Goal: Task Accomplishment & Management: Manage account settings

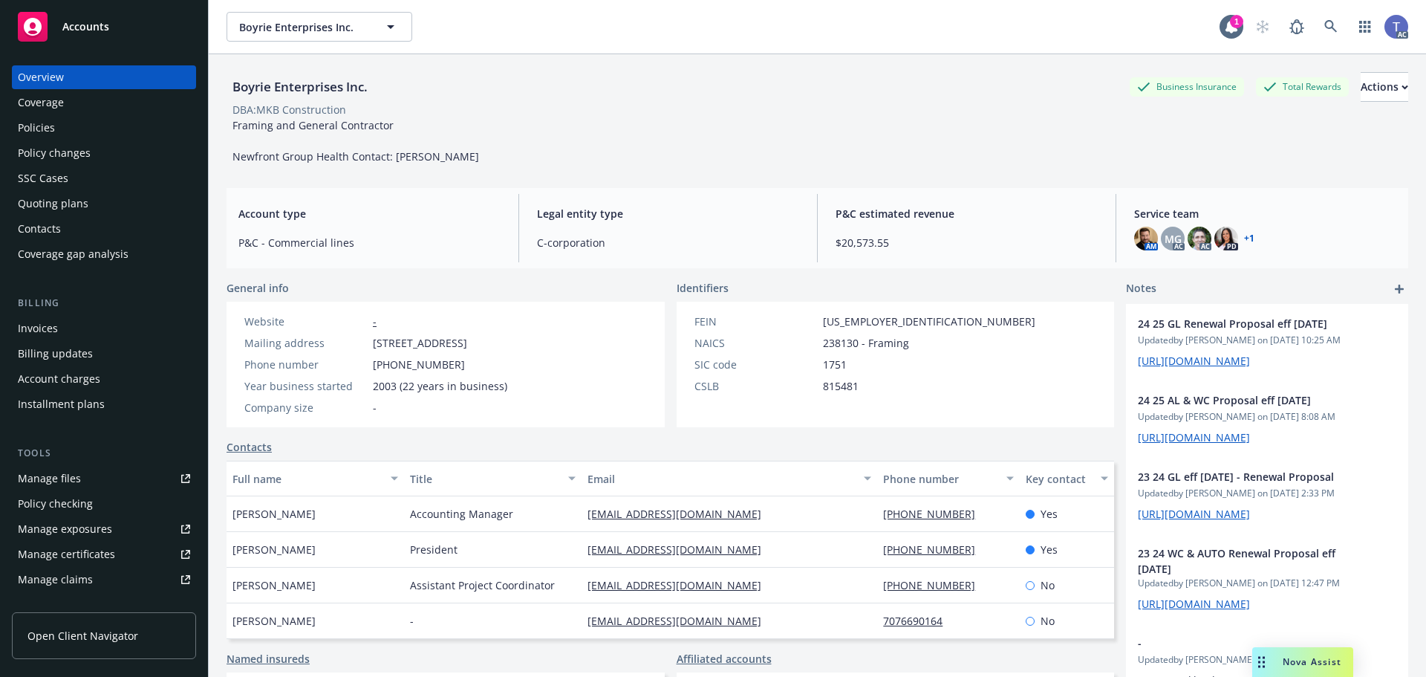
click at [775, 64] on div "Boyrie Enterprises Inc. Business Insurance Total Rewards Actions DBA: MKB Const…" at bounding box center [818, 115] width 1182 height 122
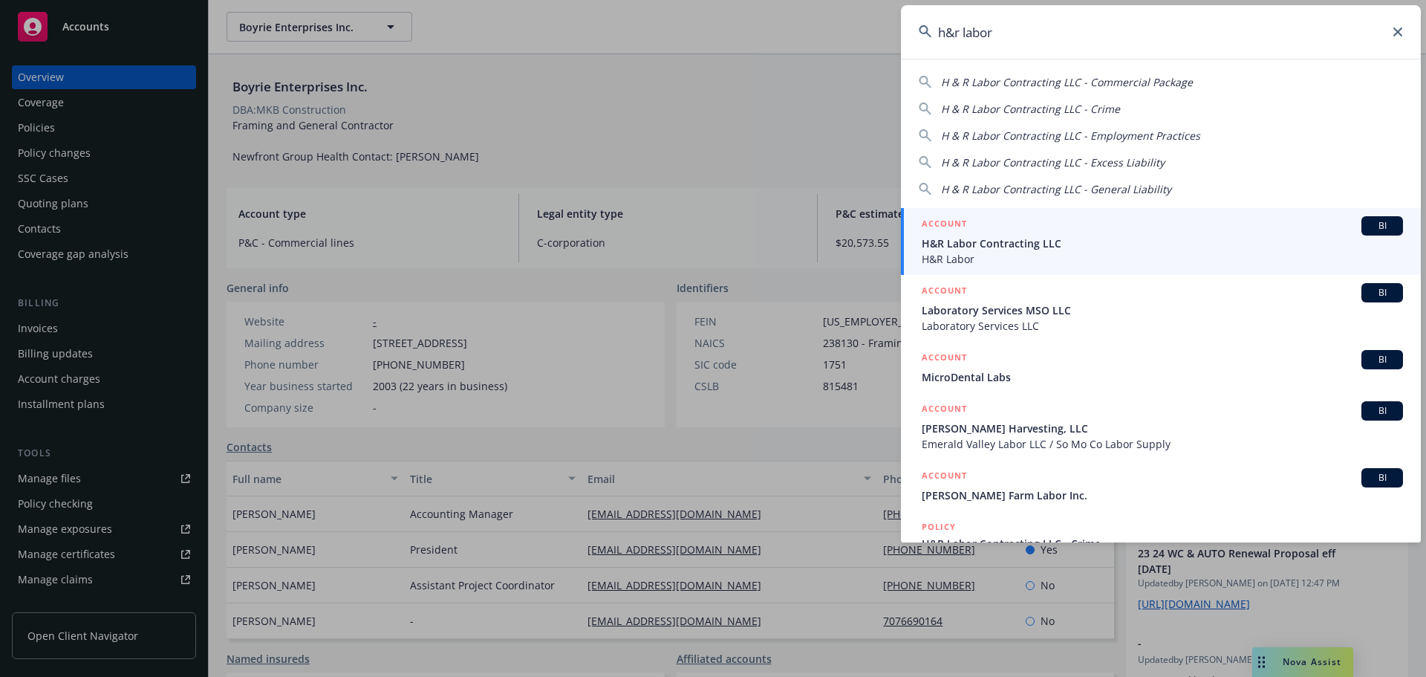
type input "h&r labor"
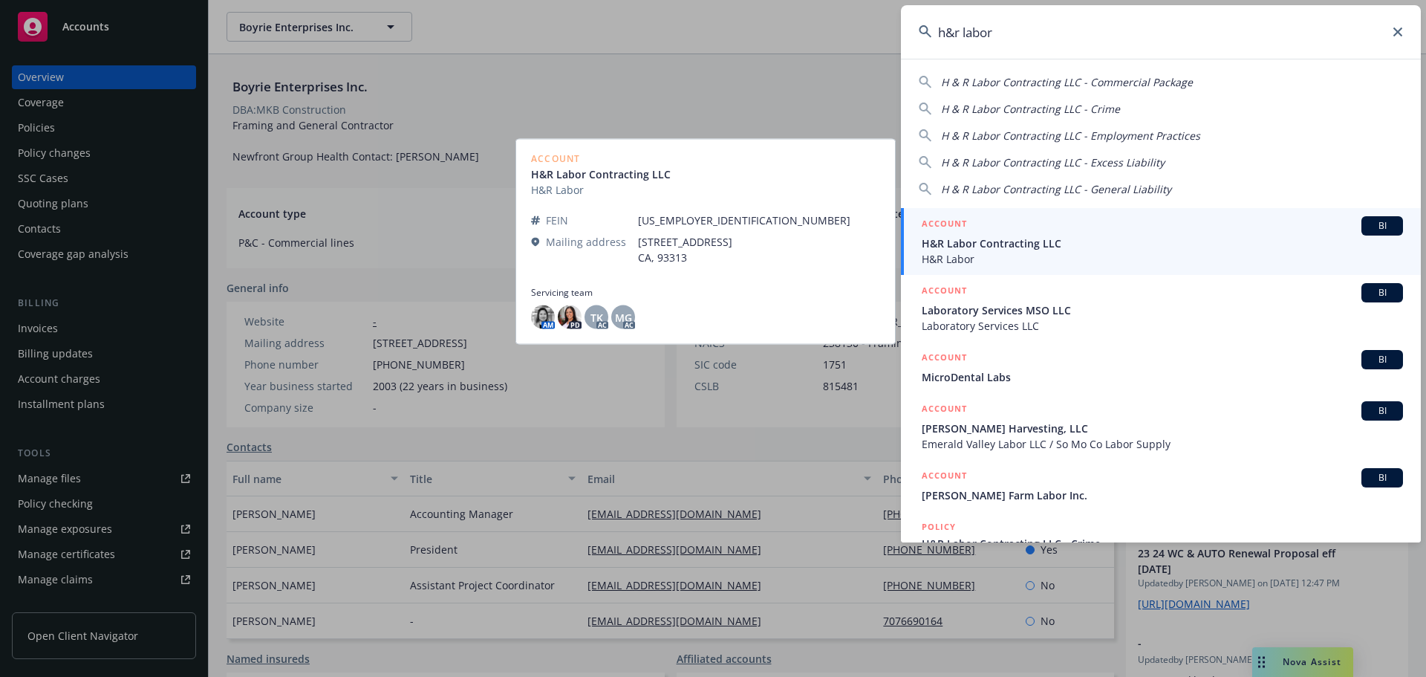
click at [1030, 242] on span "H&R Labor Contracting LLC" at bounding box center [1162, 243] width 481 height 16
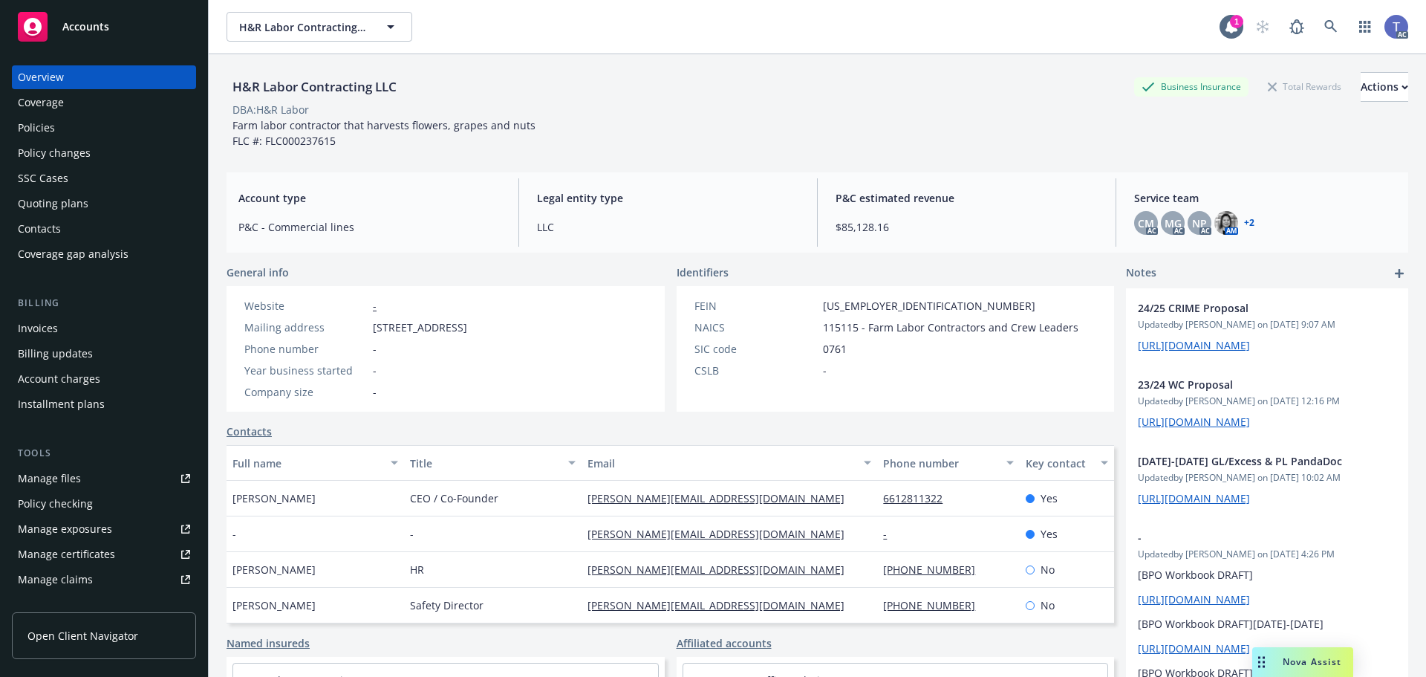
click at [48, 117] on div "Policies" at bounding box center [36, 128] width 37 height 24
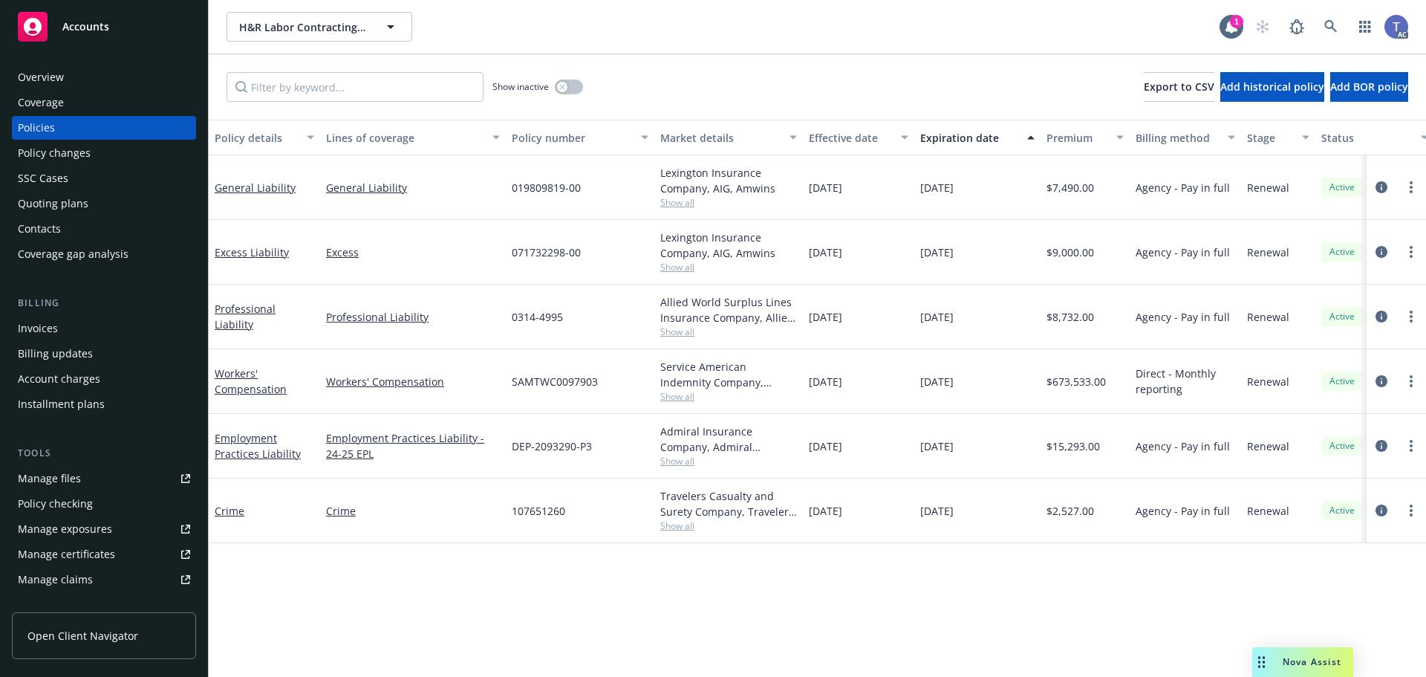
click at [667, 456] on span "Show all" at bounding box center [728, 461] width 137 height 13
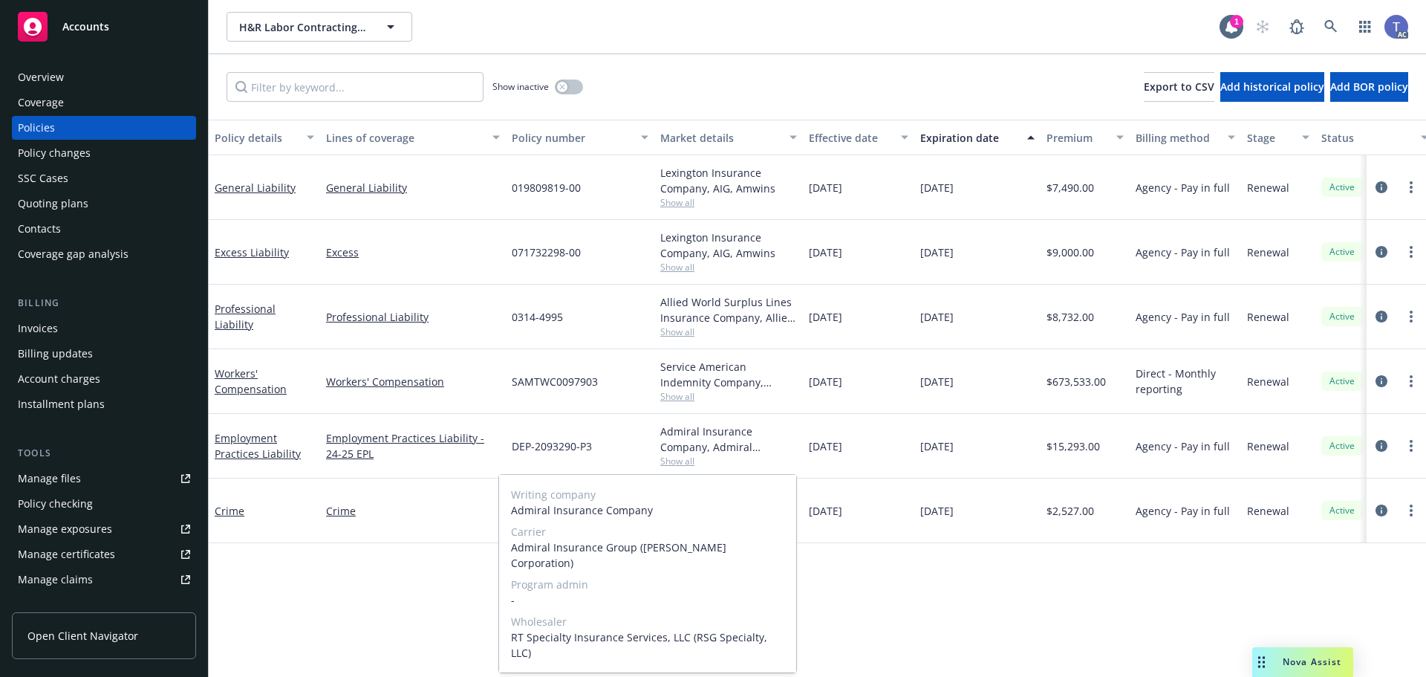
click at [671, 459] on span "Show all" at bounding box center [728, 461] width 137 height 13
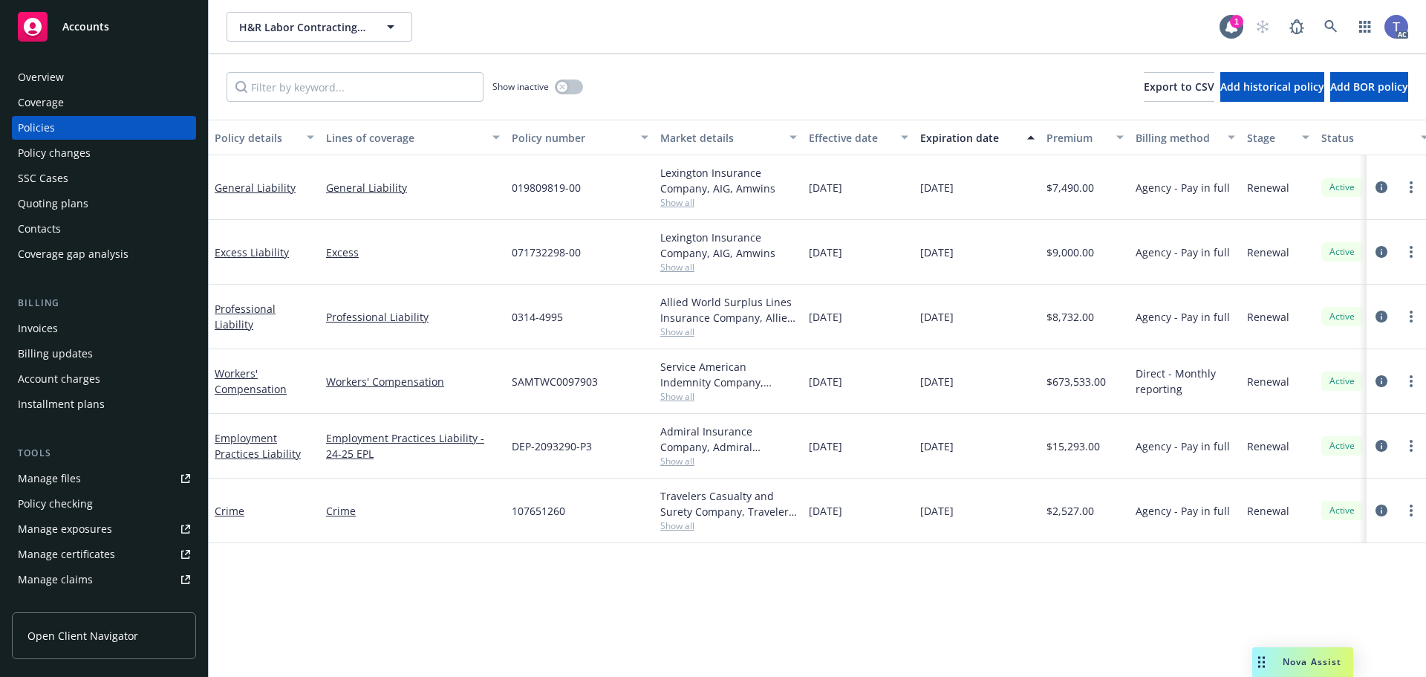
click at [770, 101] on div "Show inactive Export to CSV Add historical policy Add BOR policy" at bounding box center [817, 86] width 1217 height 65
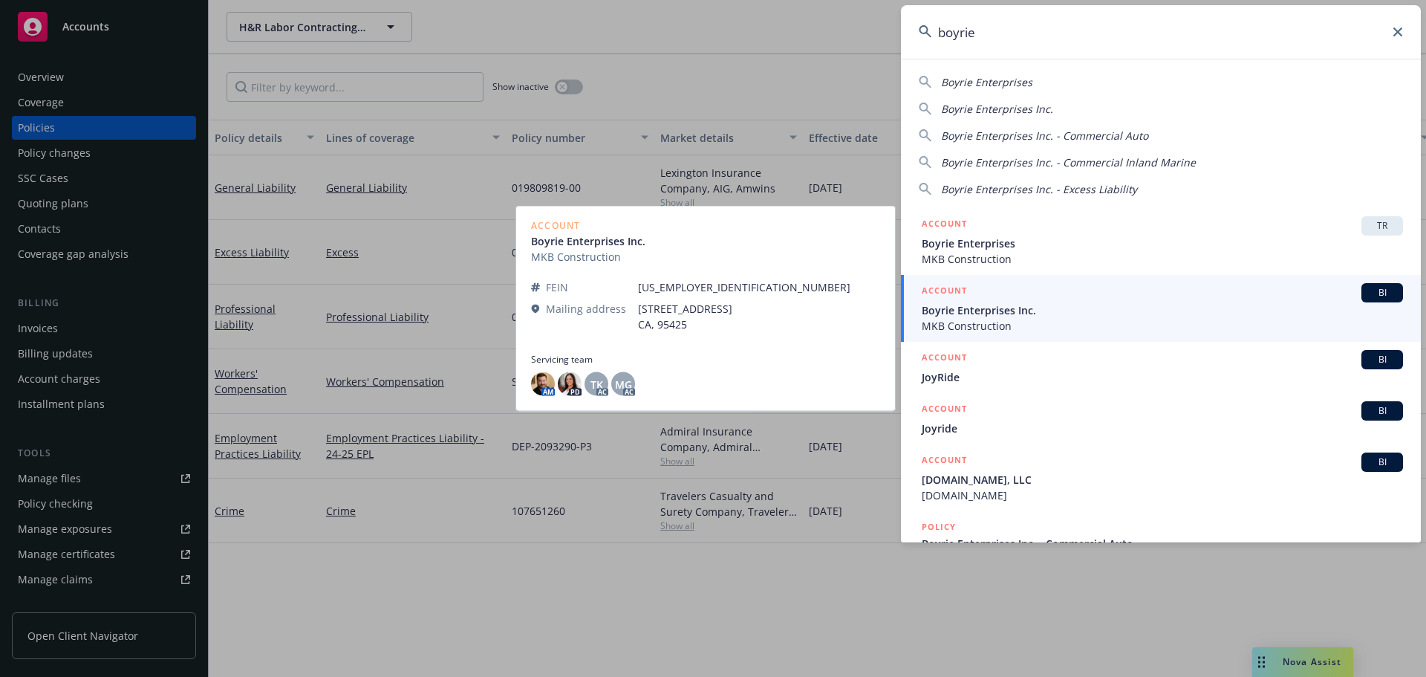
type input "boyrie"
click at [1015, 318] on span "MKB Construction" at bounding box center [1162, 326] width 481 height 16
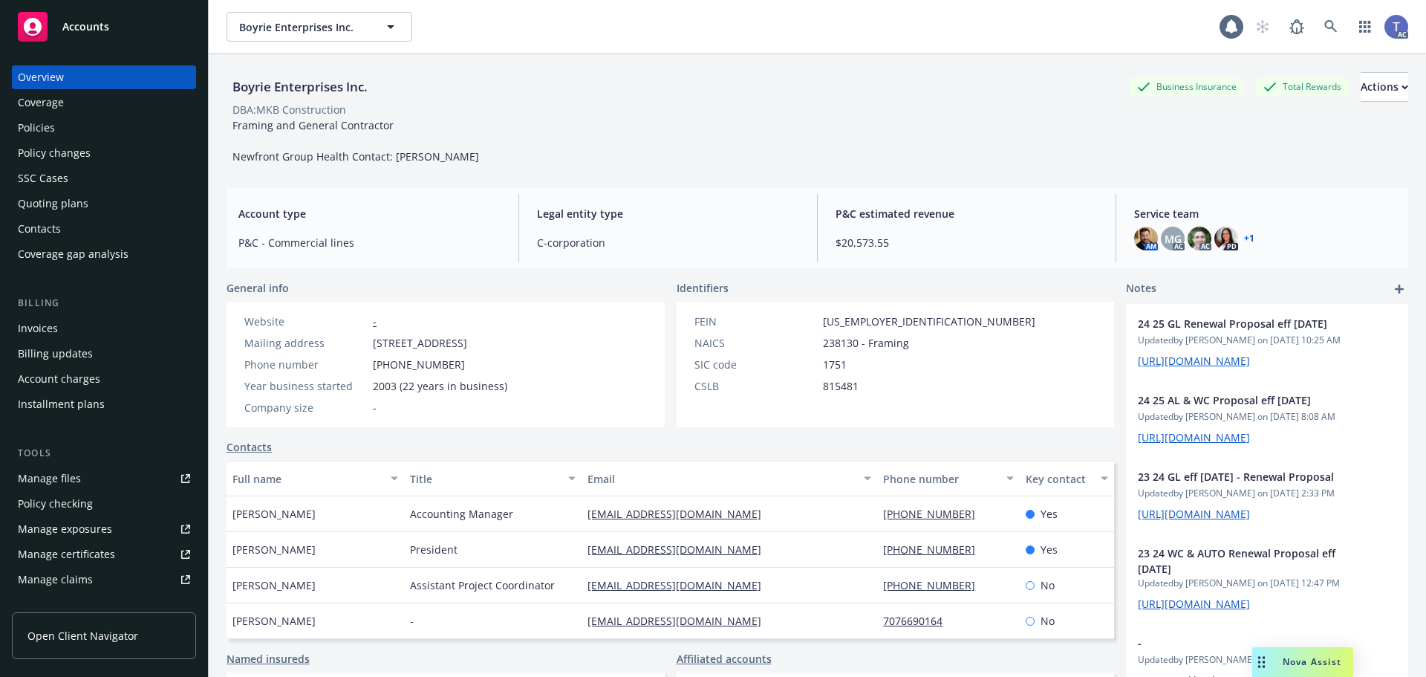
click at [58, 122] on div "Policies" at bounding box center [104, 128] width 172 height 24
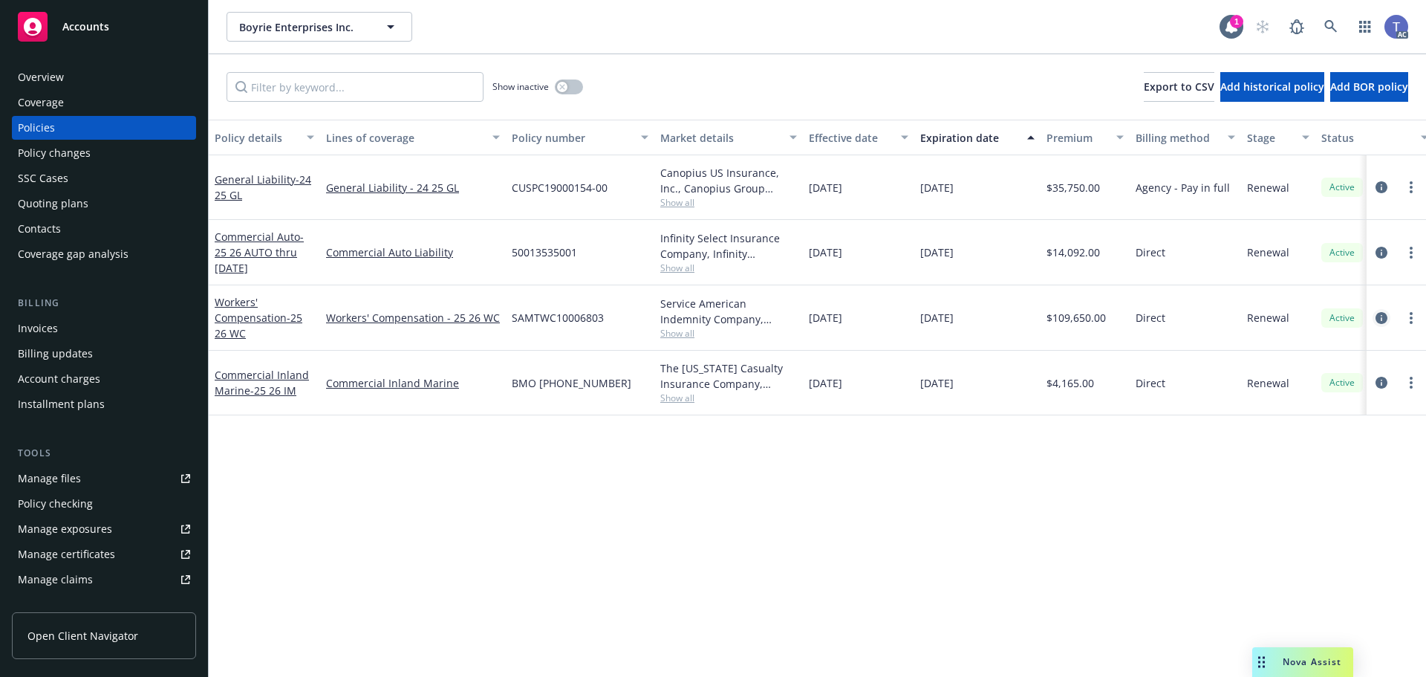
click at [1387, 316] on icon "circleInformation" at bounding box center [1382, 318] width 12 height 12
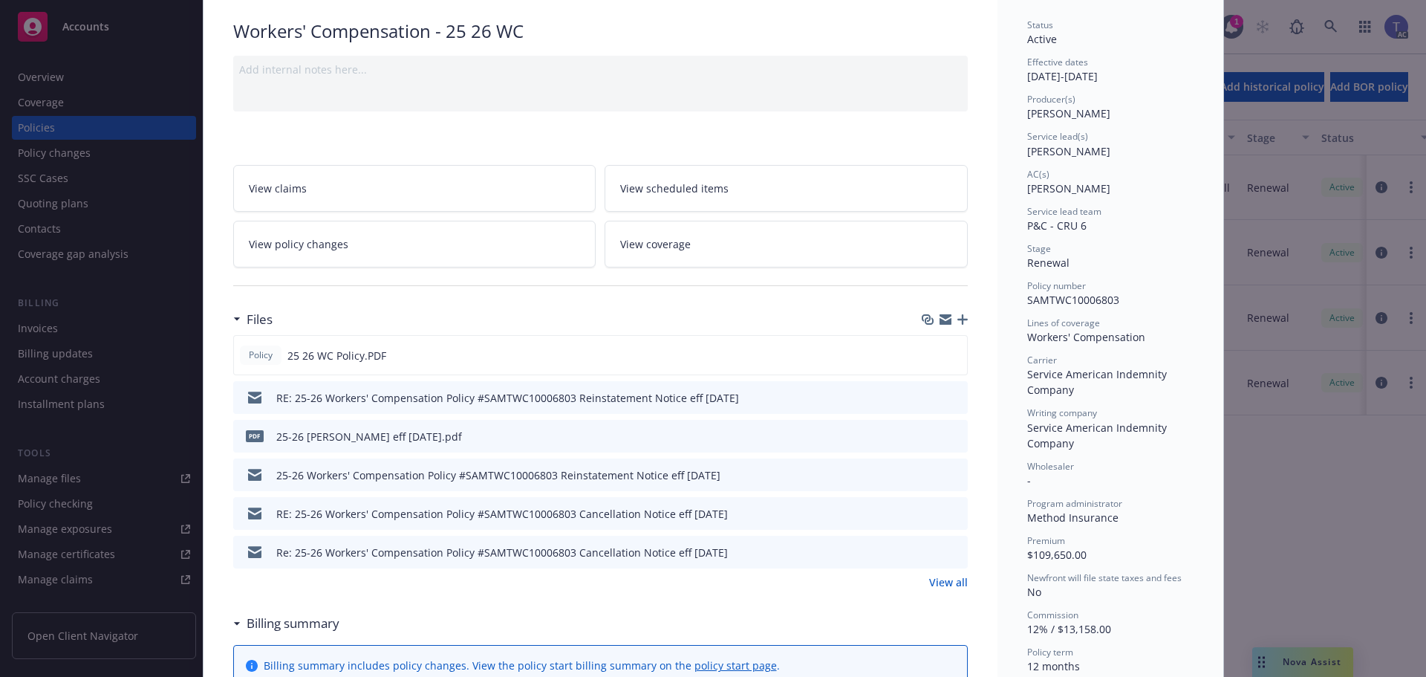
scroll to position [149, 0]
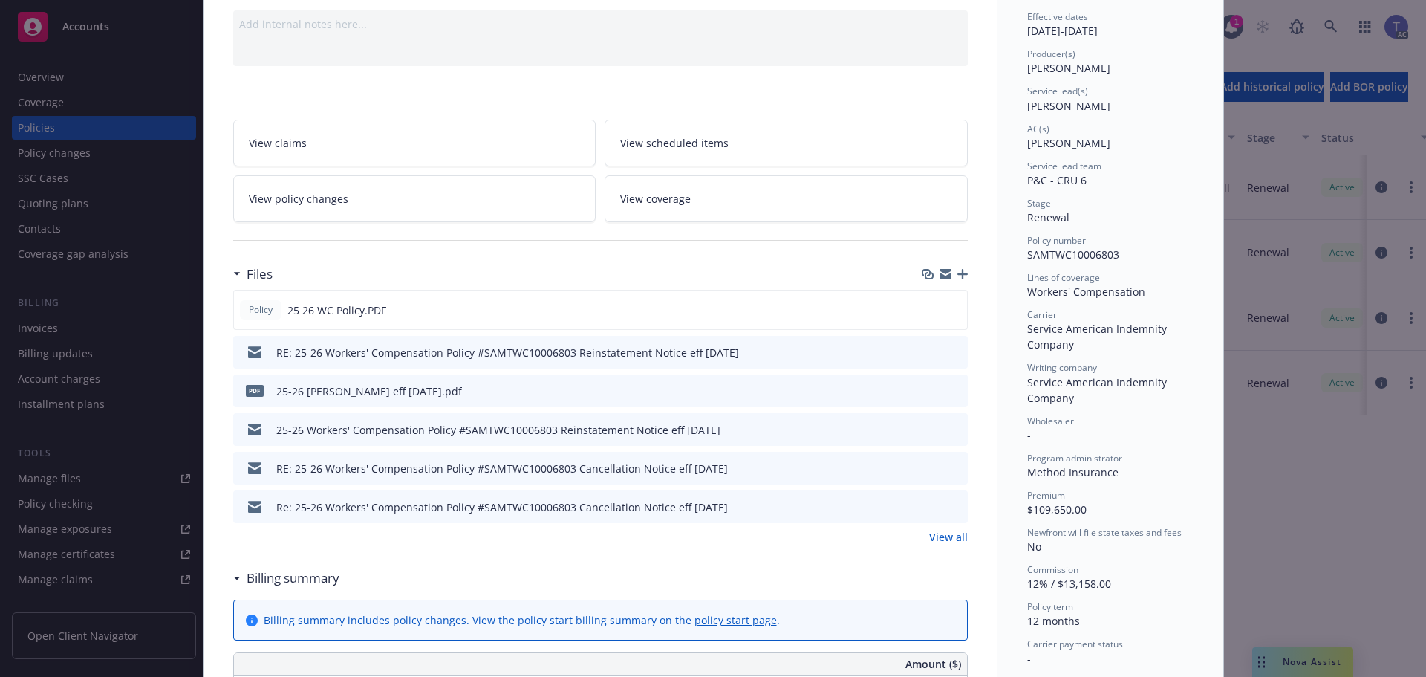
click at [952, 468] on icon "preview file" at bounding box center [953, 467] width 13 height 10
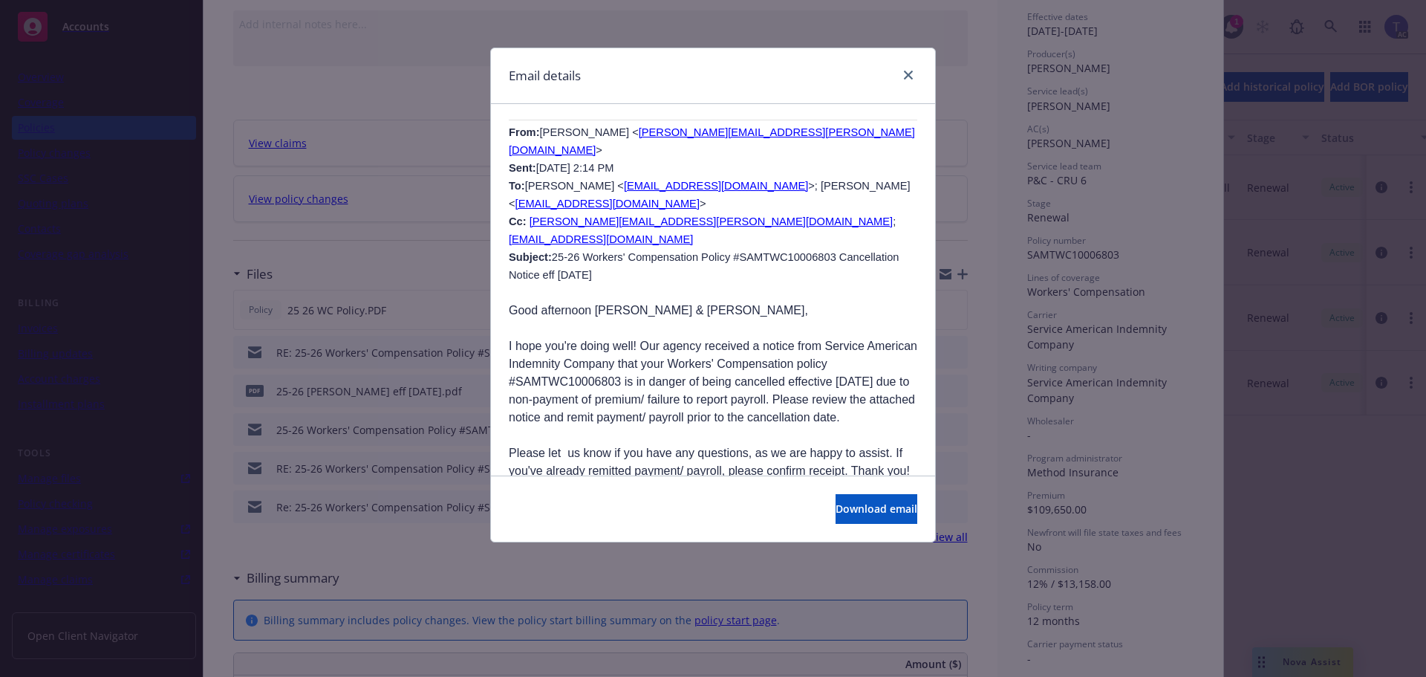
scroll to position [2757, 0]
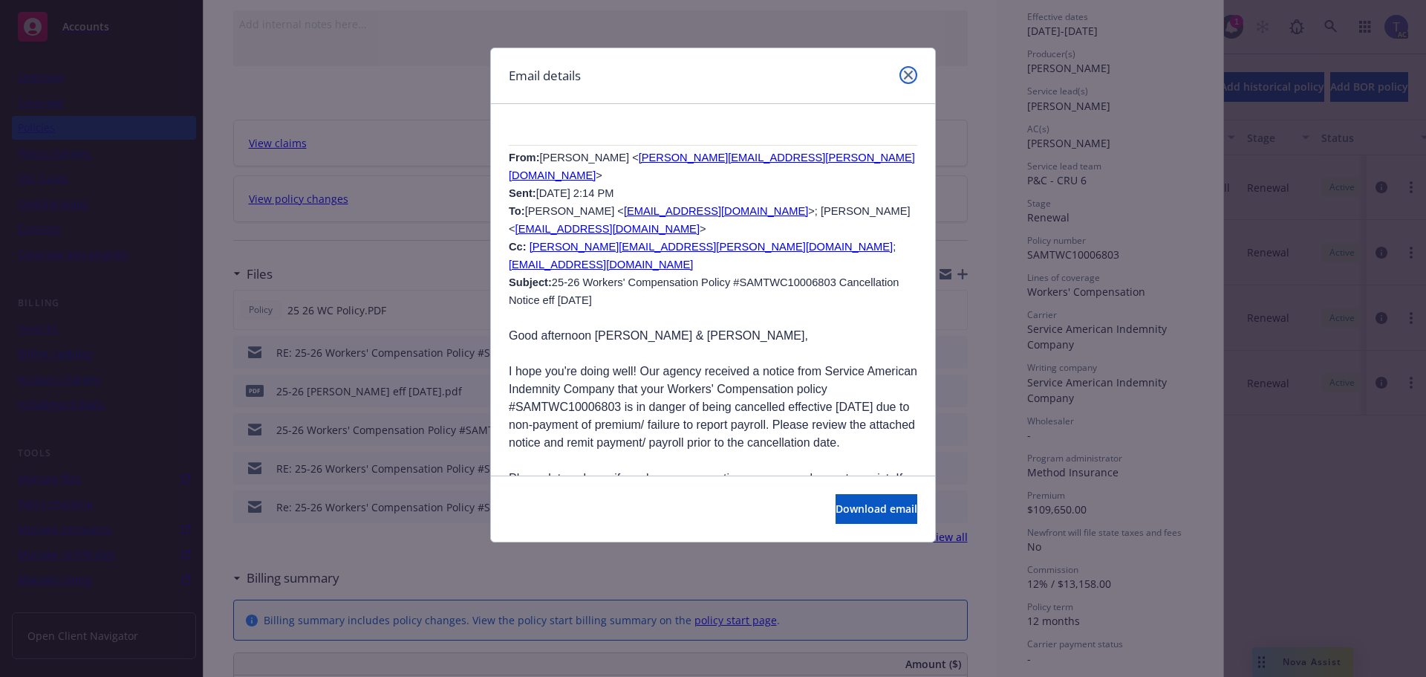
click at [908, 71] on icon "close" at bounding box center [908, 75] width 9 height 9
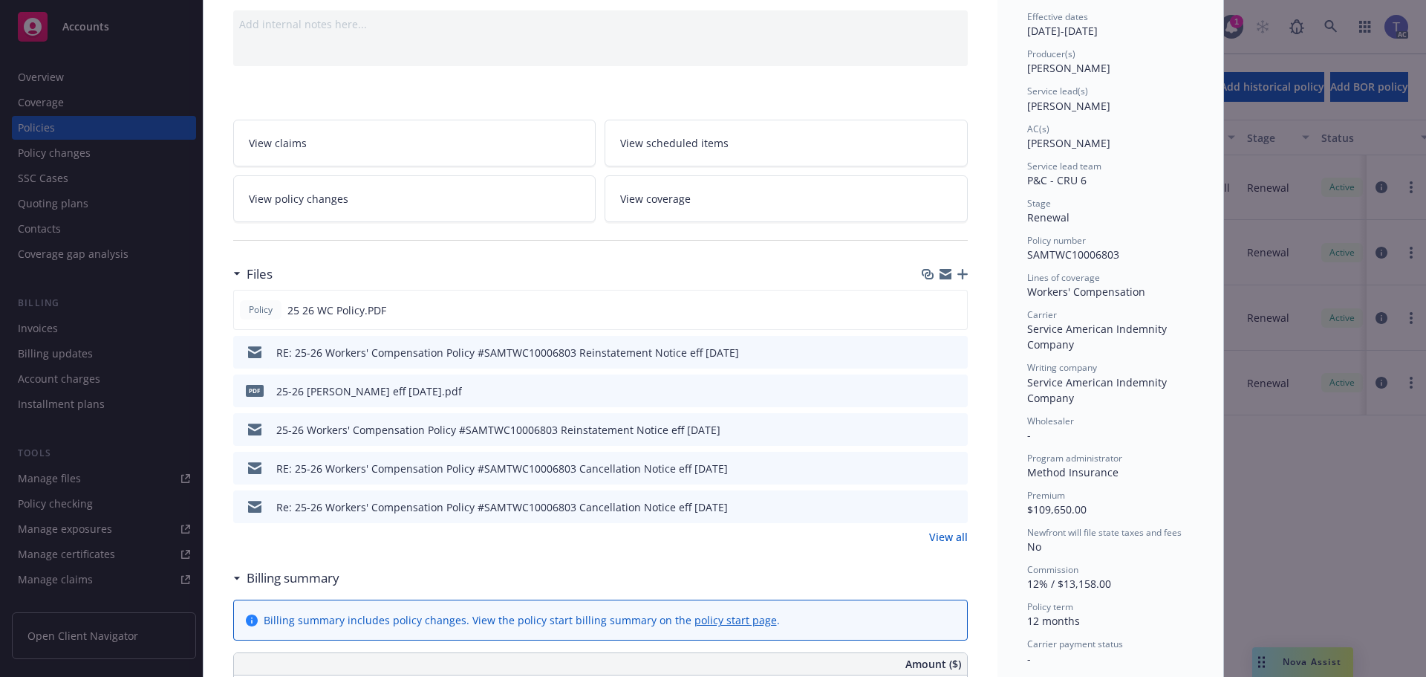
click at [957, 270] on icon "button" at bounding box center [962, 274] width 10 height 10
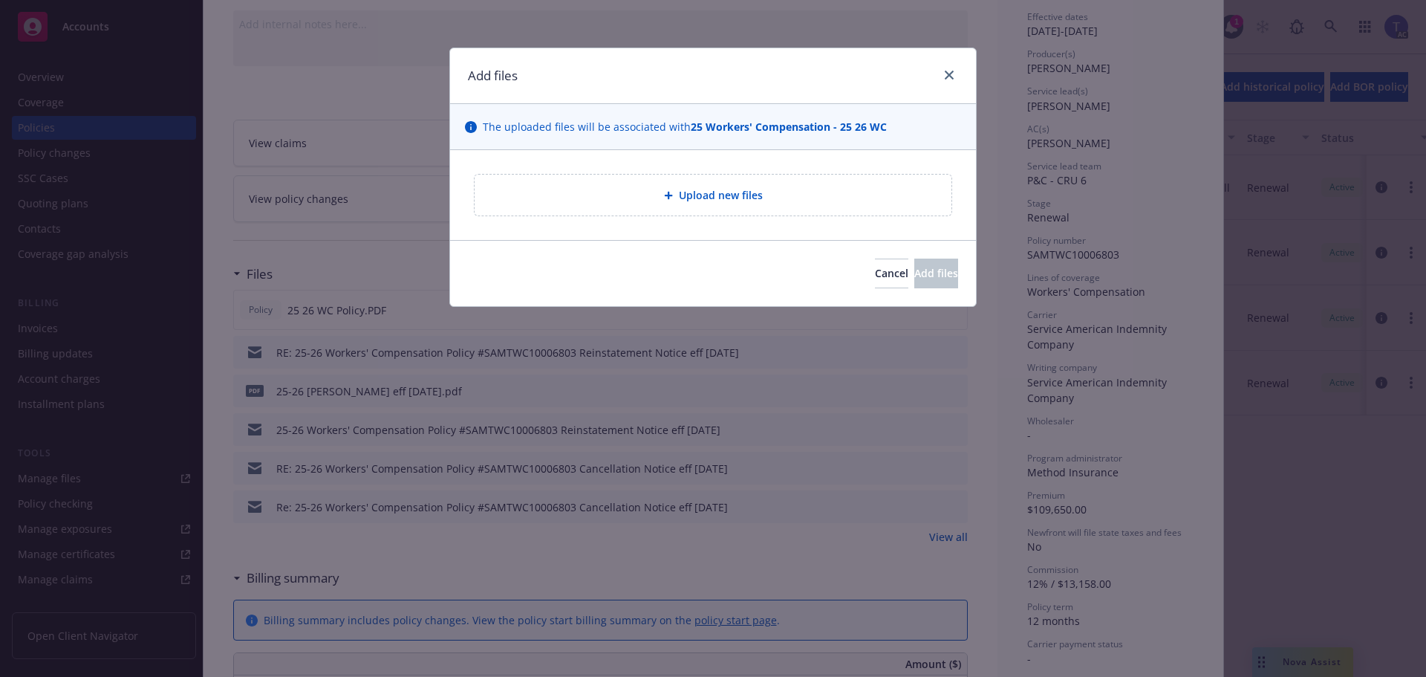
click at [707, 160] on div "Upload new files" at bounding box center [713, 195] width 526 height 90
click at [691, 202] on span "Upload new files" at bounding box center [721, 195] width 84 height 16
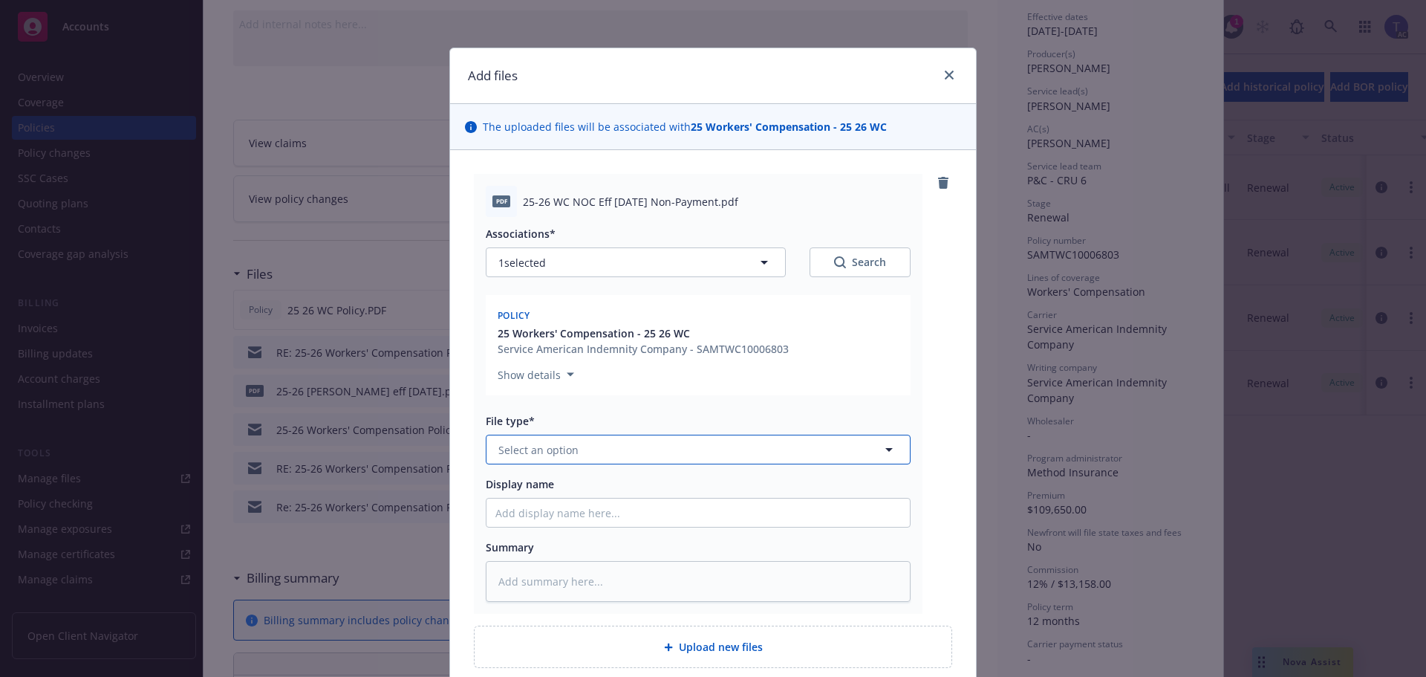
click at [669, 445] on button "Select an option" at bounding box center [698, 450] width 425 height 30
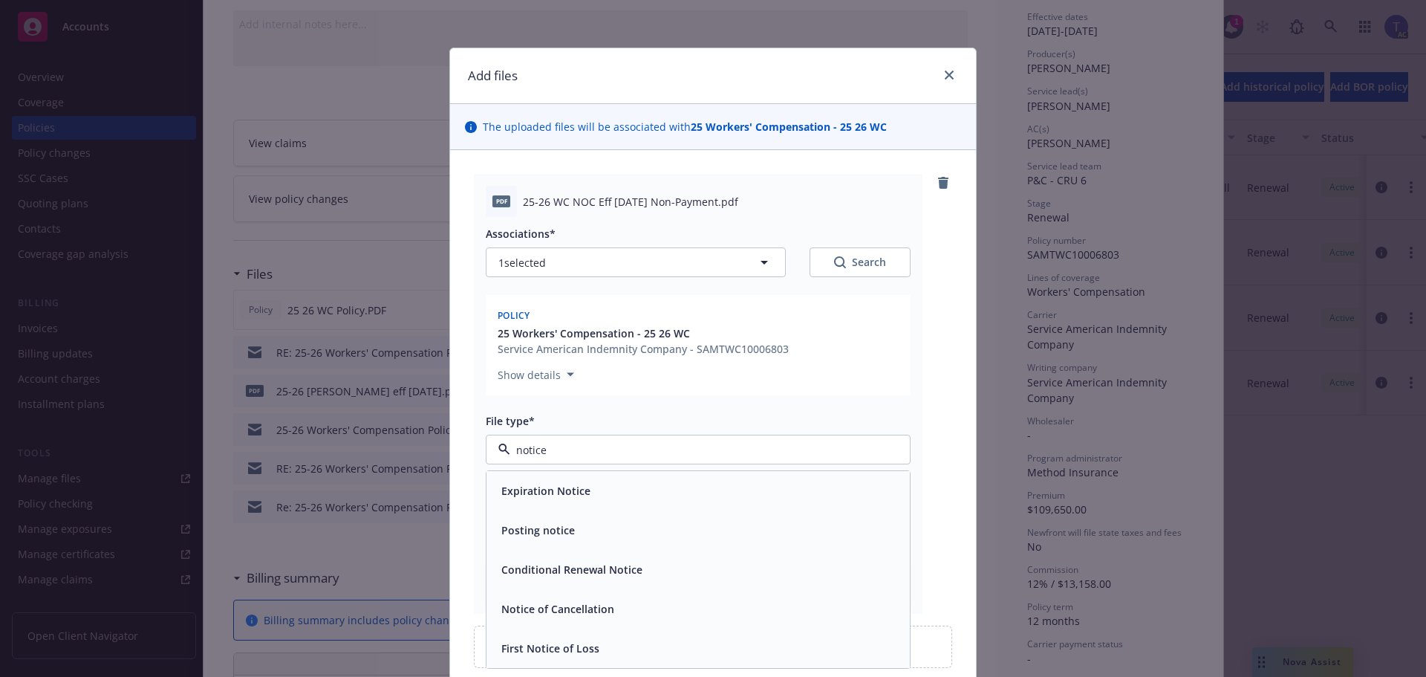
type input "notice"
drag, startPoint x: 652, startPoint y: 493, endPoint x: 668, endPoint y: 492, distance: 15.7
click at [651, 492] on div "Notice of Cancellation" at bounding box center [698, 491] width 406 height 22
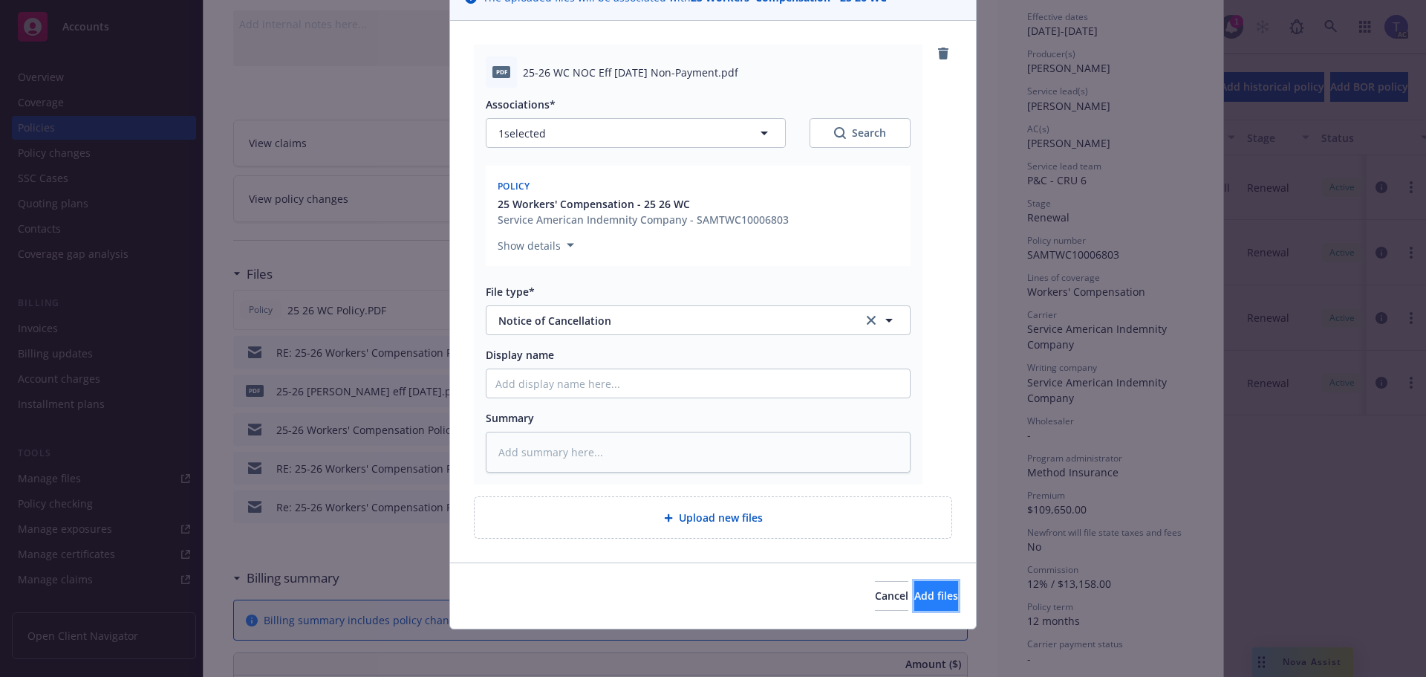
click at [914, 596] on span "Add files" at bounding box center [936, 595] width 44 height 14
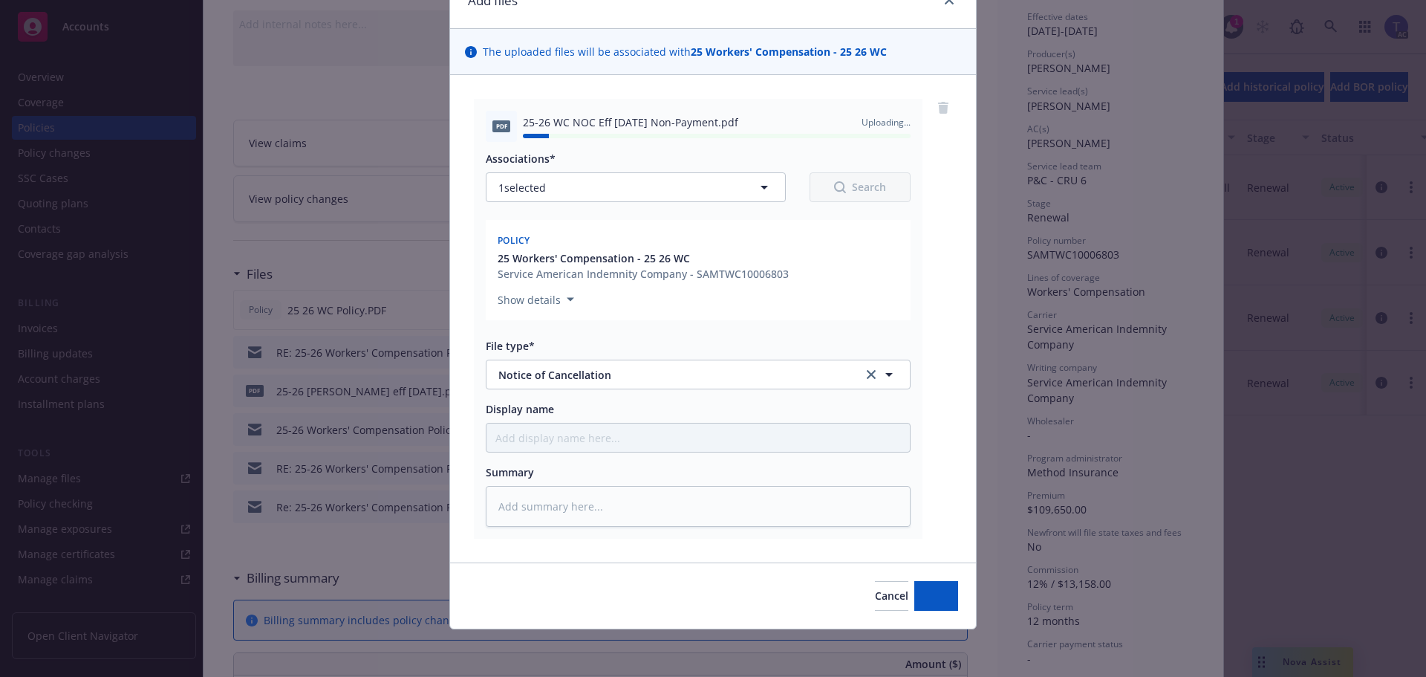
type textarea "x"
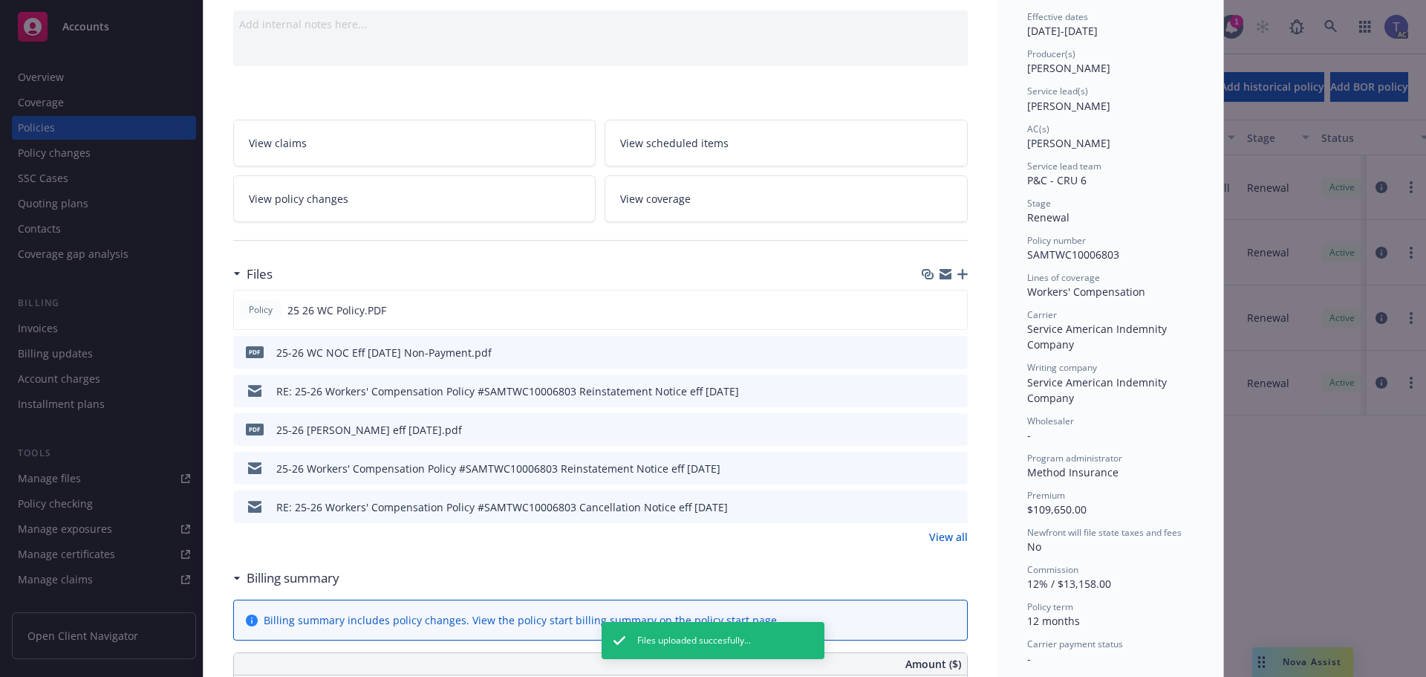
scroll to position [0, 0]
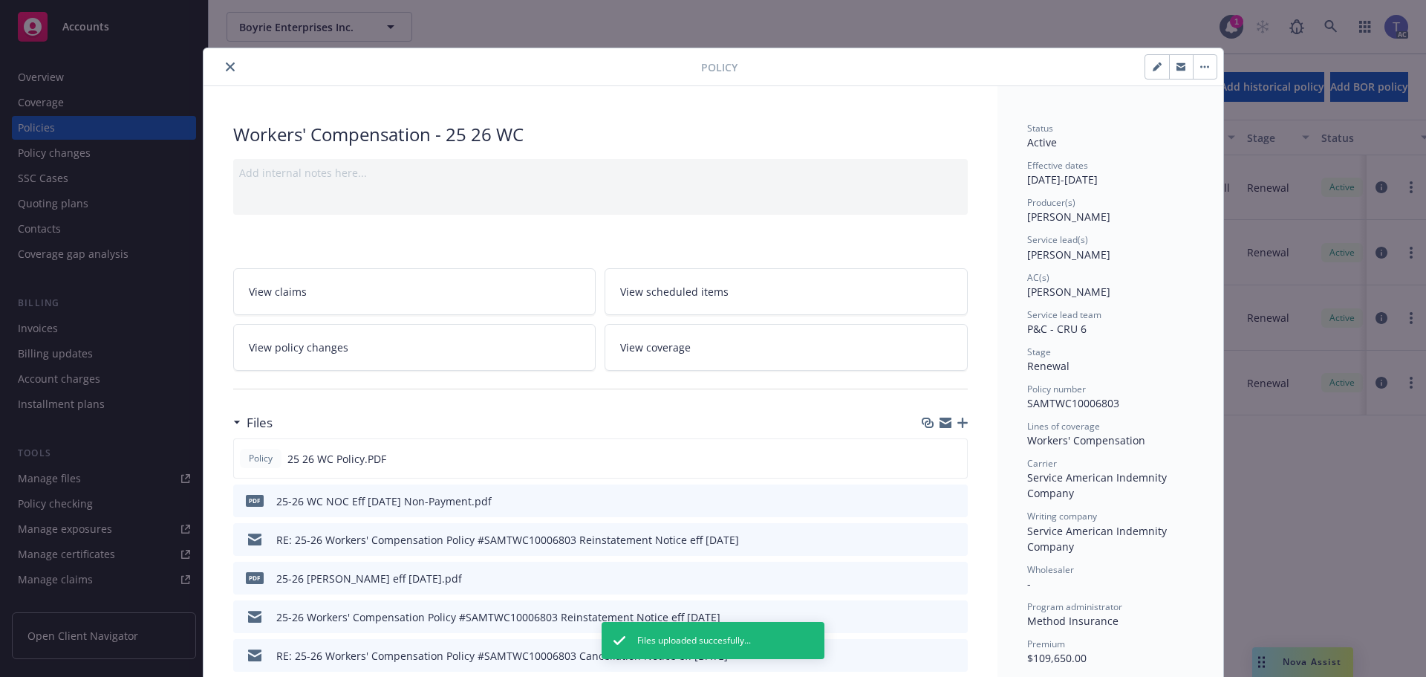
click at [1177, 67] on icon "button" at bounding box center [1181, 67] width 9 height 5
click at [226, 69] on icon "close" at bounding box center [230, 66] width 9 height 9
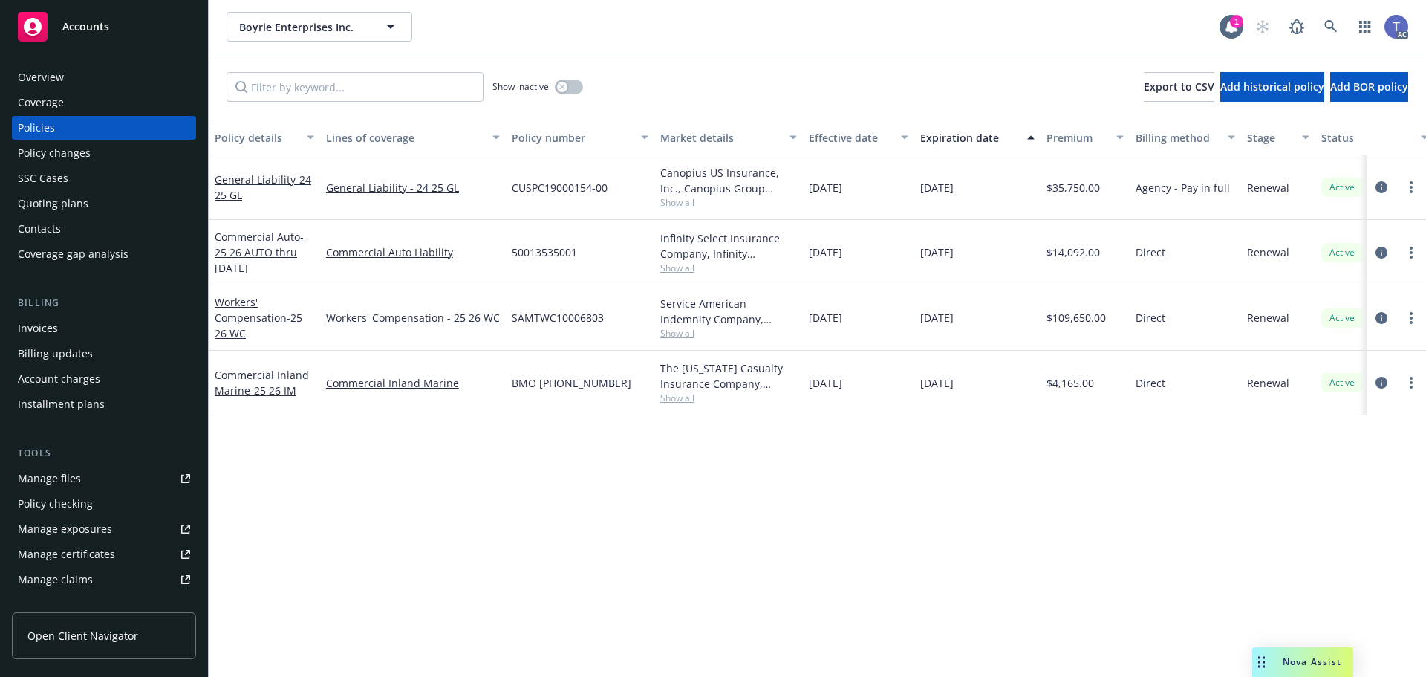
click at [58, 20] on div "Accounts" at bounding box center [104, 27] width 172 height 30
